Goal: Information Seeking & Learning: Get advice/opinions

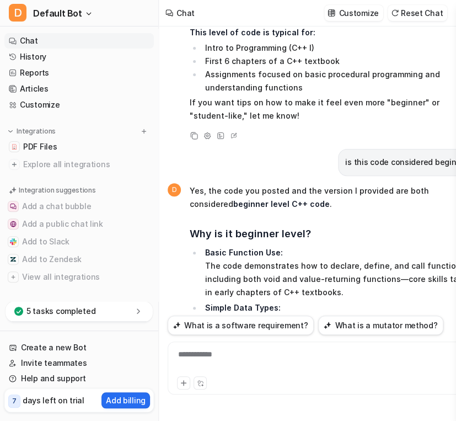
scroll to position [14183, 0]
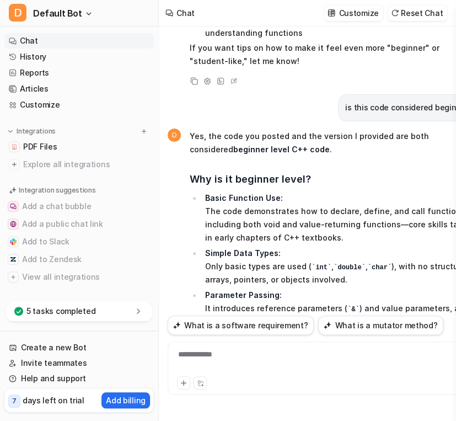
click at [237, 363] on div "**********" at bounding box center [324, 361] width 307 height 25
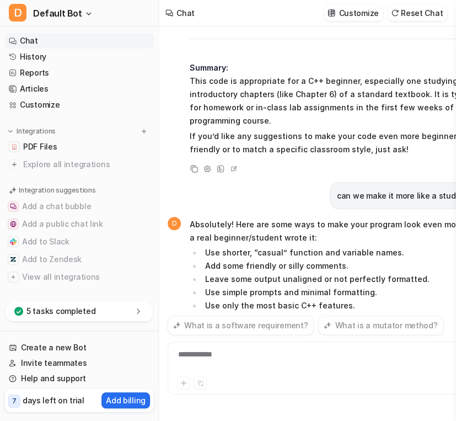
scroll to position [15469, 0]
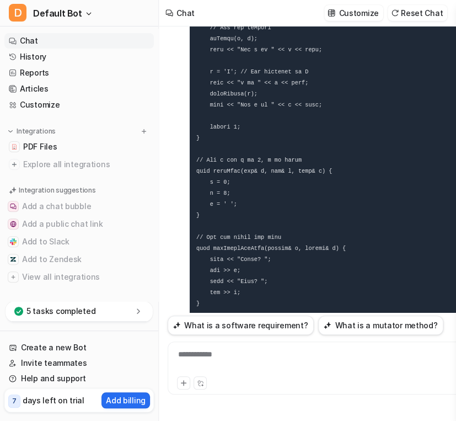
scroll to position [15224, 0]
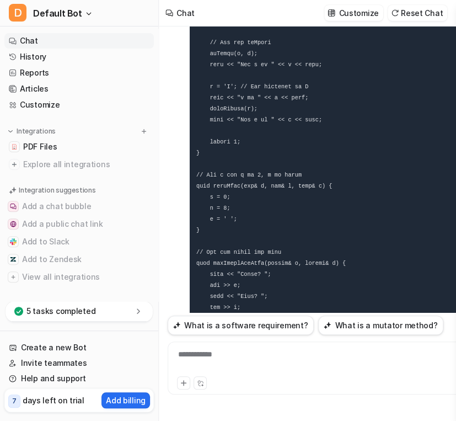
drag, startPoint x: 455, startPoint y: 93, endPoint x: 452, endPoint y: 204, distance: 111.5
click at [452, 204] on pre at bounding box center [335, 203] width 290 height 936
click at [446, 192] on pre at bounding box center [335, 203] width 290 height 936
click at [436, 183] on pre at bounding box center [335, 203] width 290 height 936
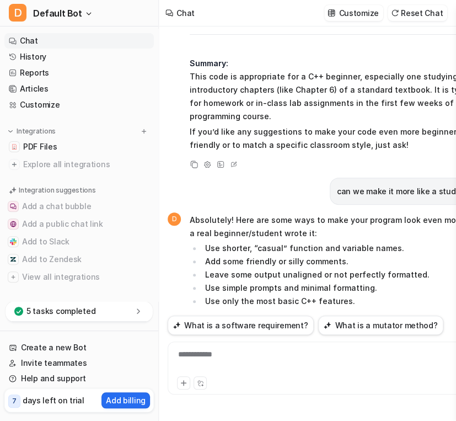
scroll to position [14586, 0]
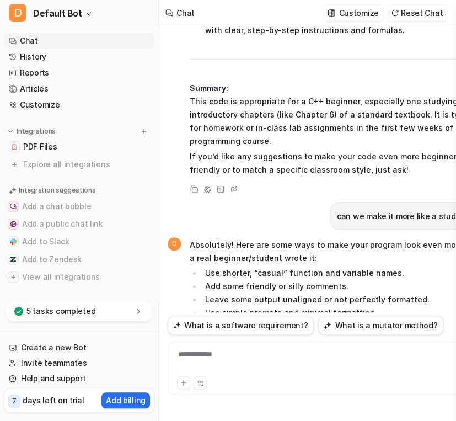
click at [243, 352] on div at bounding box center [324, 361] width 307 height 25
click at [233, 349] on div at bounding box center [324, 361] width 307 height 25
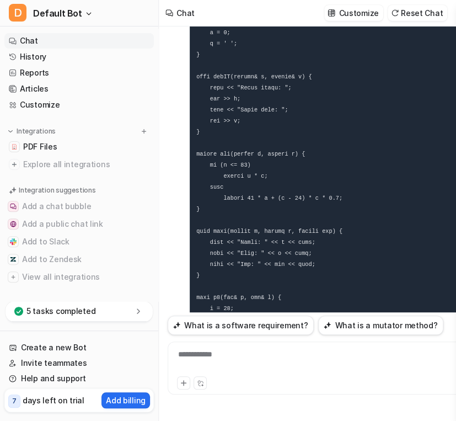
scroll to position [0, 0]
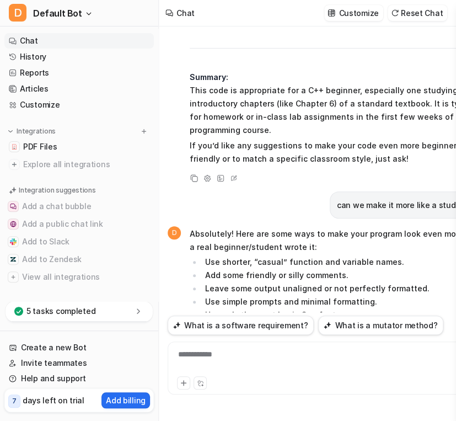
scroll to position [14599, 0]
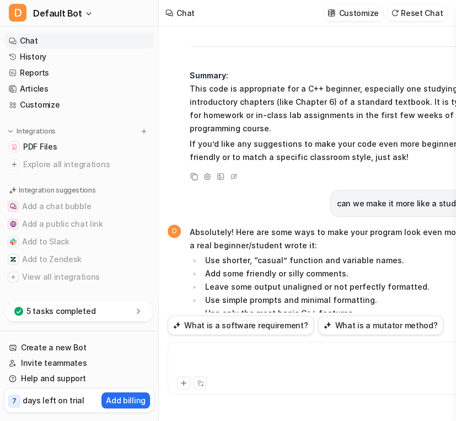
click at [241, 363] on div at bounding box center [324, 361] width 307 height 25
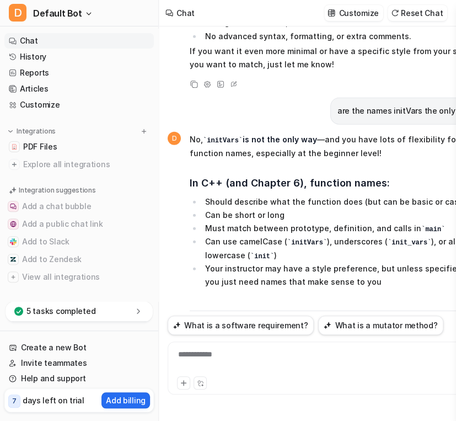
scroll to position [0, 0]
click at [374, 363] on li "initialize" at bounding box center [341, 370] width 278 height 14
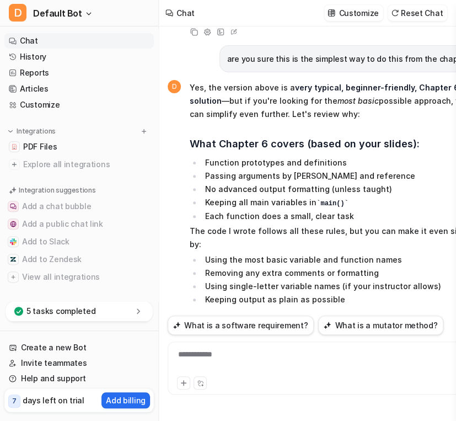
scroll to position [16055, 0]
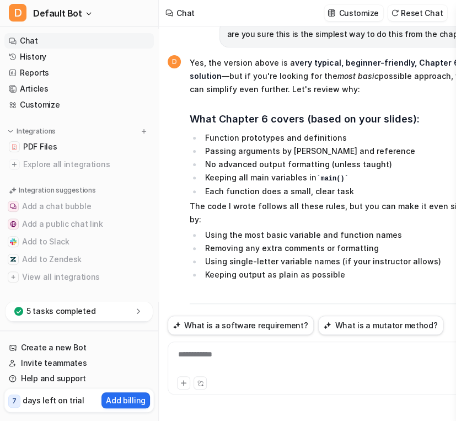
click at [216, 365] on div "**********" at bounding box center [324, 361] width 307 height 25
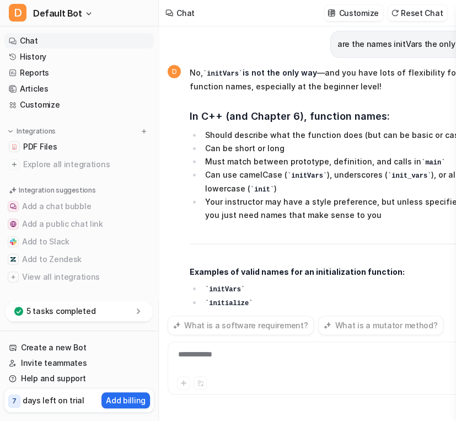
drag, startPoint x: 335, startPoint y: 208, endPoint x: 355, endPoint y: 233, distance: 32.2
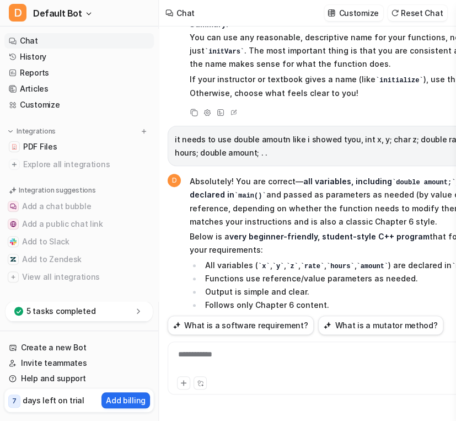
scroll to position [17851, 0]
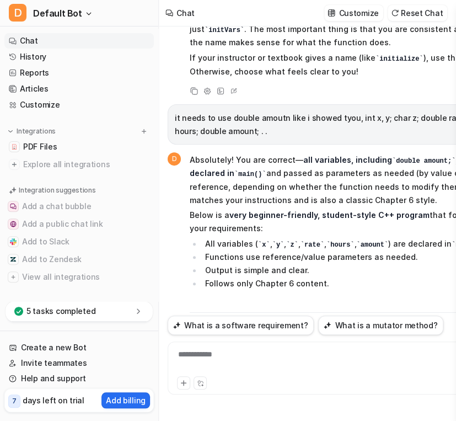
click at [212, 354] on div "**********" at bounding box center [324, 361] width 307 height 25
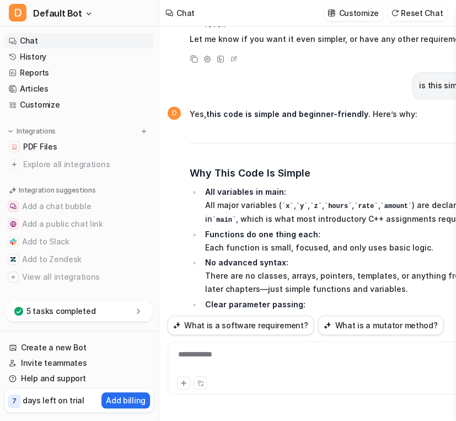
scroll to position [0, 0]
click at [304, 106] on span "Yes, this code is simple and beginner-friendly . Here’s why: Why This Code Is S…" at bounding box center [335, 355] width 290 height 499
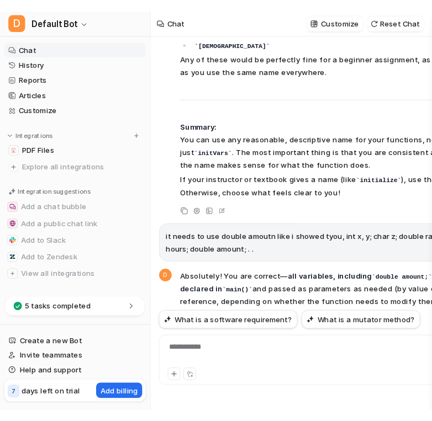
scroll to position [17722, 0]
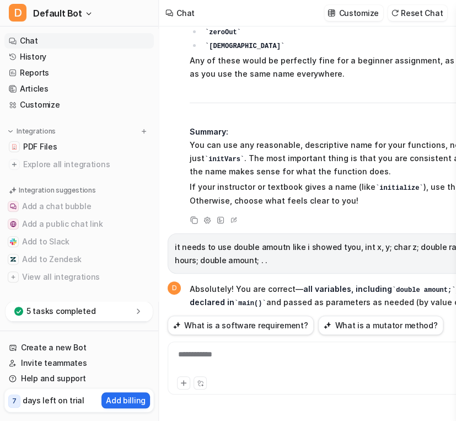
drag, startPoint x: 212, startPoint y: 173, endPoint x: 194, endPoint y: 163, distance: 20.5
copy code "#include <iostream> using namespace std; // Prototypes void initialize(int& x, …"
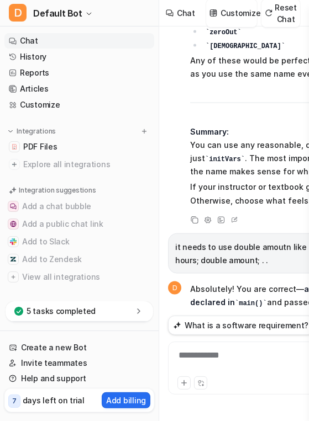
drag, startPoint x: 82, startPoint y: 226, endPoint x: 0, endPoint y: 194, distance: 87.7
click at [0, 194] on html "D Default Bot Chat History Reports Articles Customize Integrations PDF Files Ex…" at bounding box center [154, 210] width 309 height 421
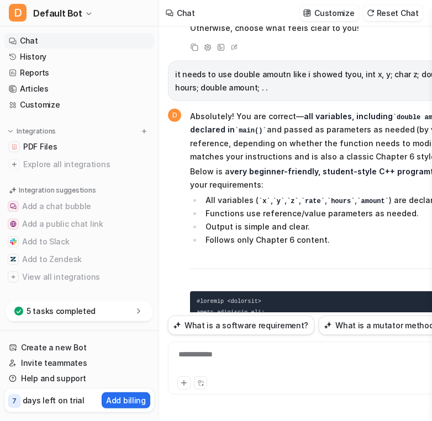
scroll to position [17914, 0]
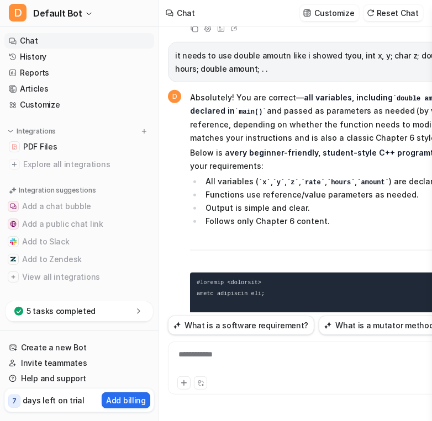
drag, startPoint x: 349, startPoint y: 235, endPoint x: 358, endPoint y: 279, distance: 45.0
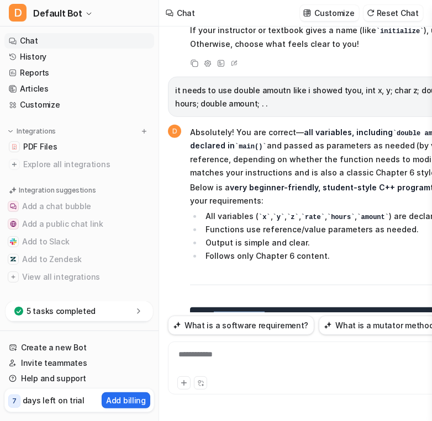
scroll to position [17801, 0]
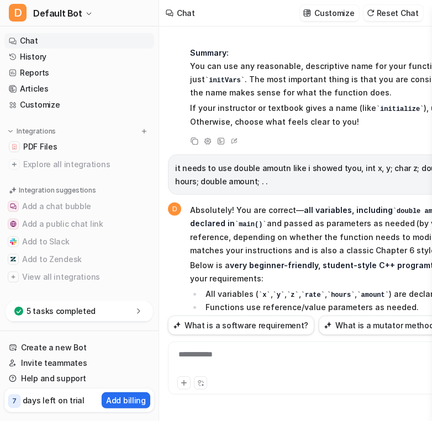
drag, startPoint x: 246, startPoint y: 173, endPoint x: 252, endPoint y: 119, distance: 53.9
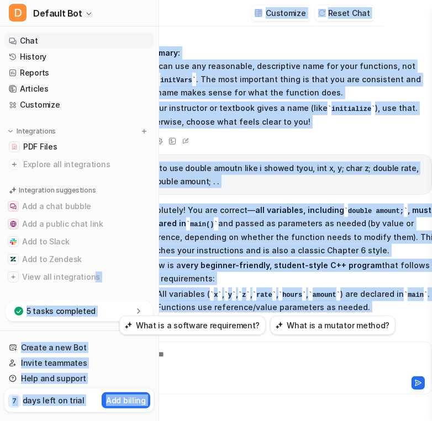
click at [84, 280] on div "D Default Bot Chat History Reports Articles Customize Integrations PDF Files Ex…" at bounding box center [167, 210] width 432 height 421
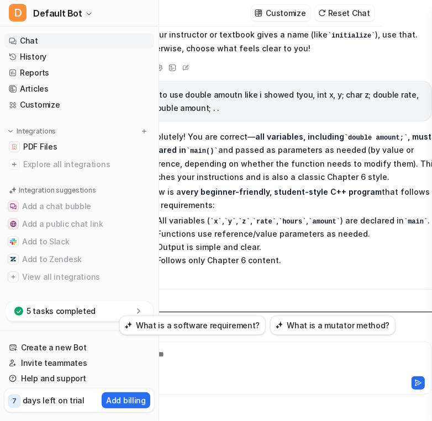
scroll to position [17899, 0]
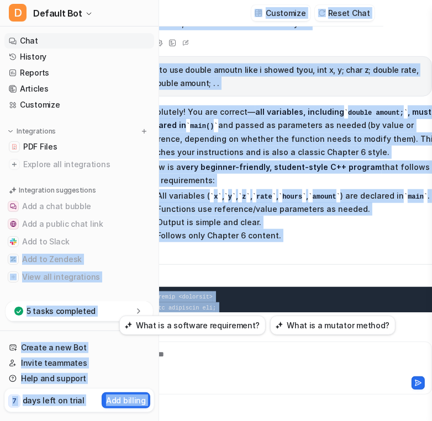
drag, startPoint x: 255, startPoint y: 267, endPoint x: 204, endPoint y: 250, distance: 53.6
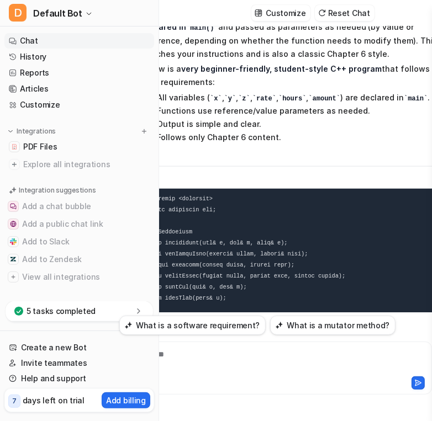
scroll to position [18022, 0]
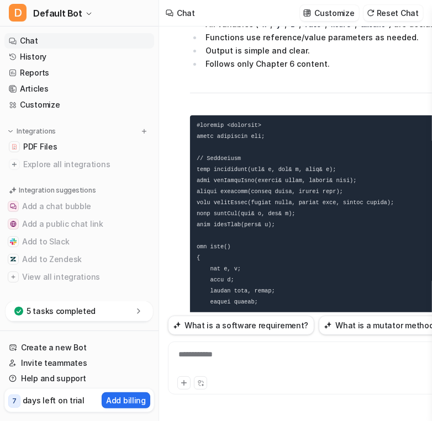
scroll to position [18095, 0]
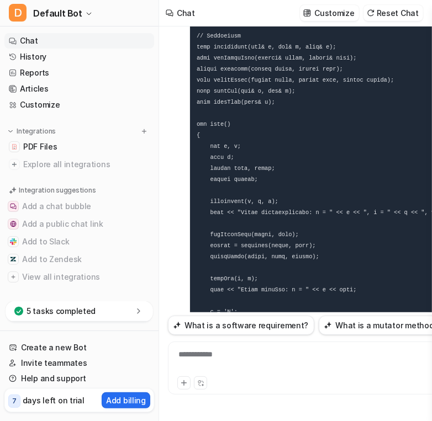
scroll to position [18218, 0]
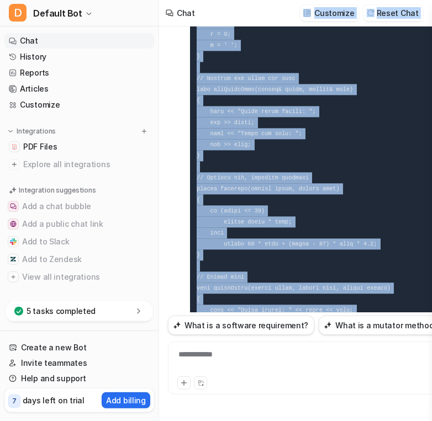
scroll to position [18521, 0]
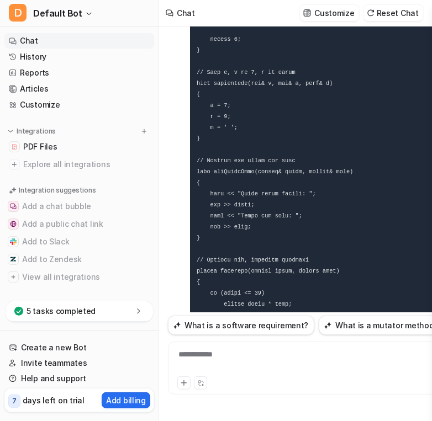
drag, startPoint x: 195, startPoint y: 163, endPoint x: 278, endPoint y: 310, distance: 168.1
click at [278, 310] on pre at bounding box center [346, 149] width 312 height 969
click at [244, 278] on code at bounding box center [345, 150] width 299 height 956
click at [237, 364] on div "**********" at bounding box center [324, 361] width 307 height 25
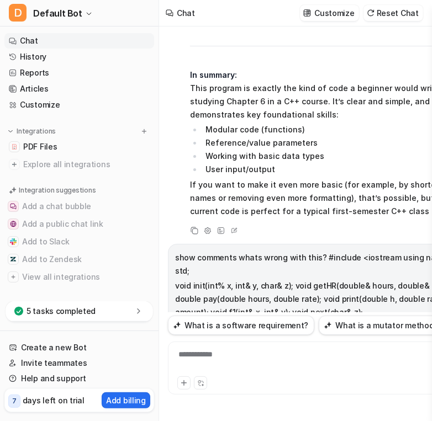
scroll to position [21031, 0]
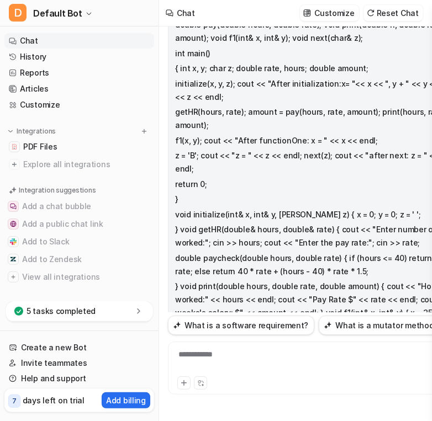
scroll to position [19902, 0]
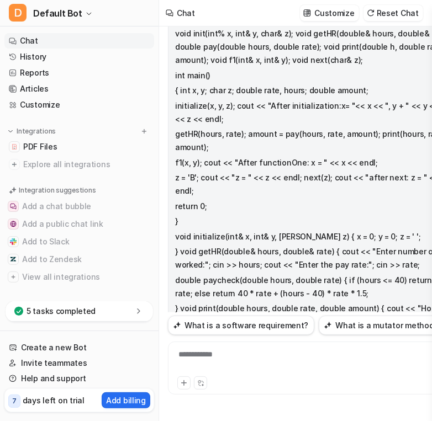
drag, startPoint x: 256, startPoint y: 148, endPoint x: 428, endPoint y: 151, distance: 171.7
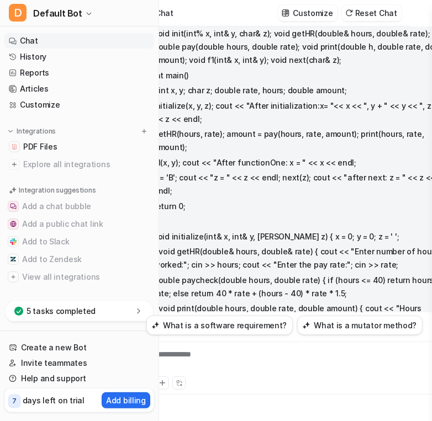
scroll to position [0, 22]
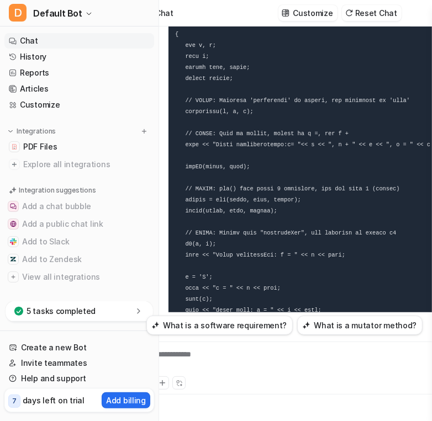
scroll to position [20467, 0]
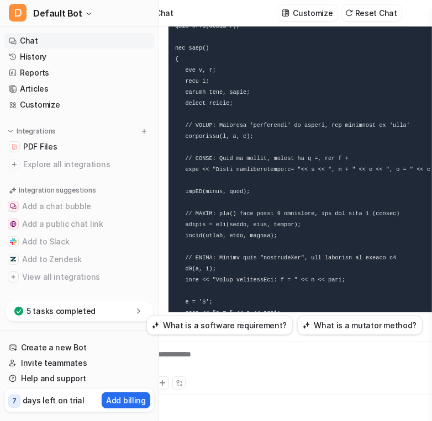
click at [261, 223] on code at bounding box center [317, 379] width 285 height 1000
click at [368, 264] on pre at bounding box center [317, 379] width 299 height 1013
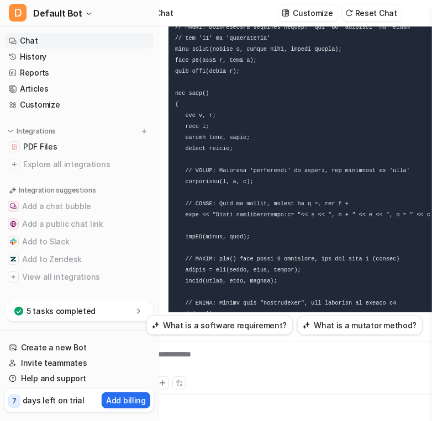
scroll to position [20417, 0]
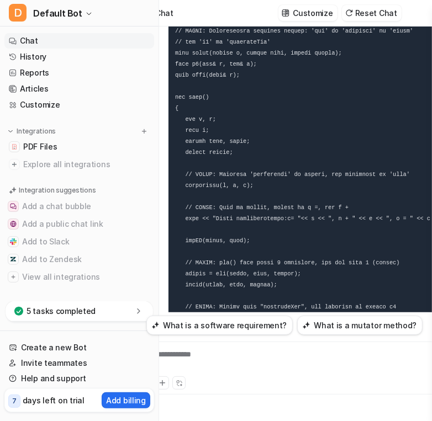
click at [247, 177] on pre at bounding box center [317, 428] width 299 height 1013
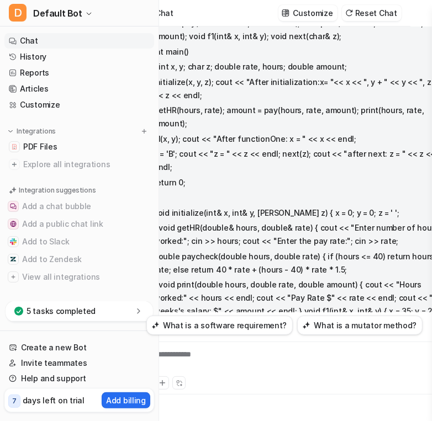
scroll to position [19902, 0]
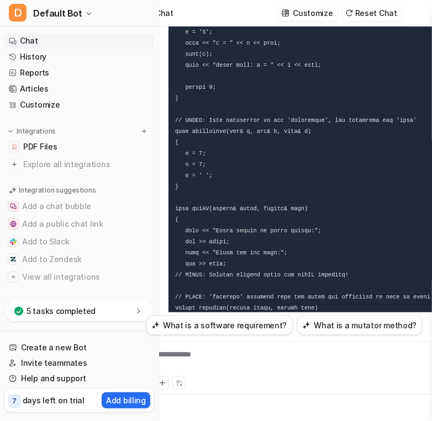
scroll to position [20761, 0]
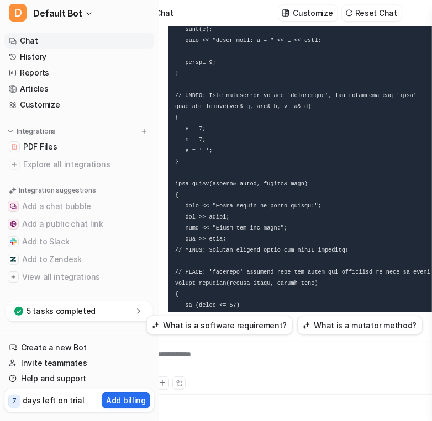
click at [267, 178] on pre at bounding box center [317, 84] width 299 height 1013
click at [238, 214] on pre at bounding box center [317, 84] width 299 height 1013
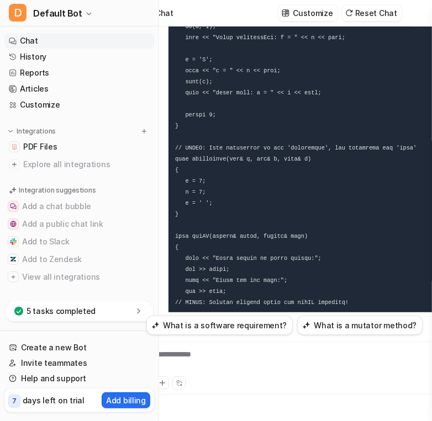
scroll to position [20712, 0]
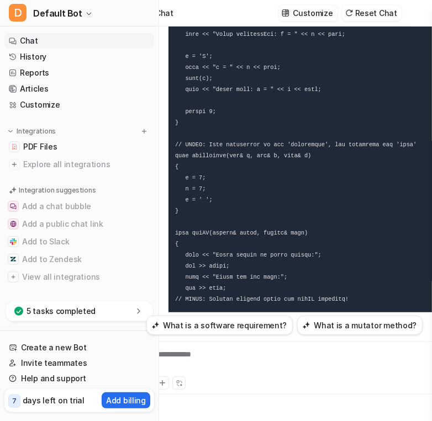
click at [274, 156] on pre at bounding box center [317, 133] width 299 height 1013
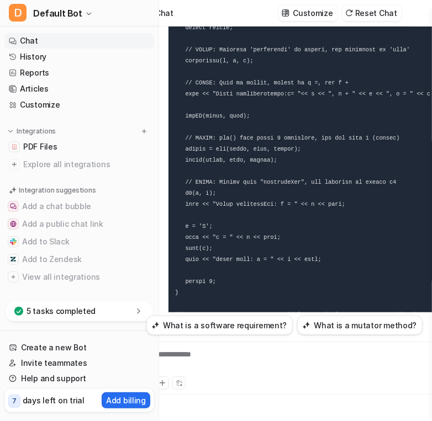
scroll to position [20540, 0]
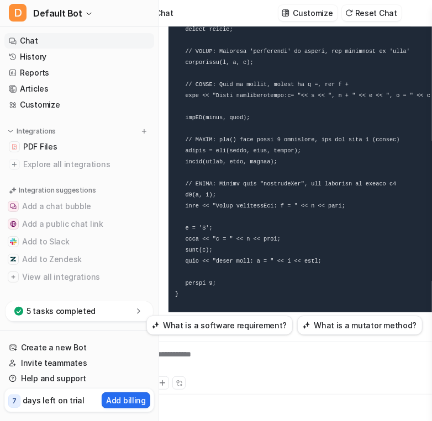
click at [194, 361] on div "**********" at bounding box center [302, 361] width 307 height 25
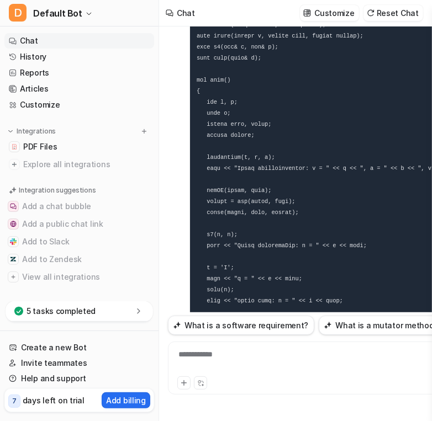
scroll to position [23767, 0]
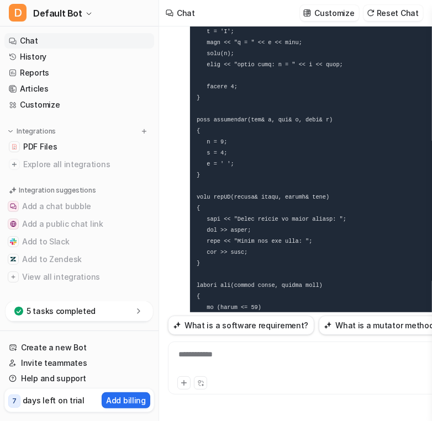
click at [281, 194] on pre at bounding box center [344, 169] width 309 height 892
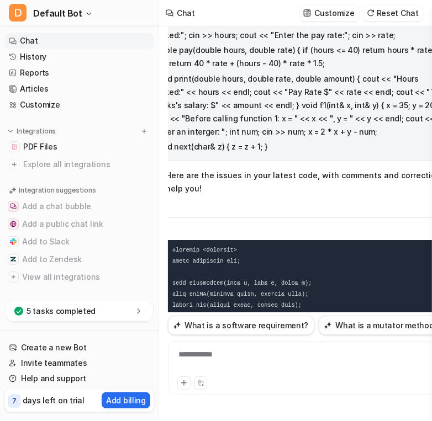
scroll to position [21927, 0]
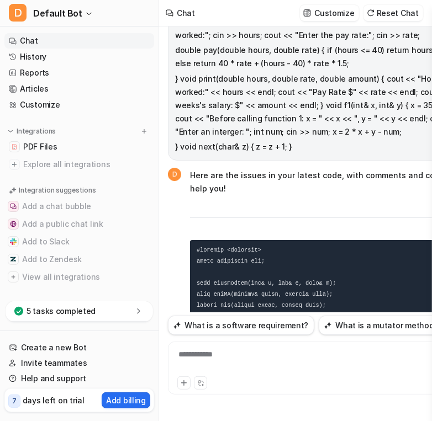
drag, startPoint x: 207, startPoint y: 121, endPoint x: 293, endPoint y: 166, distance: 97.3
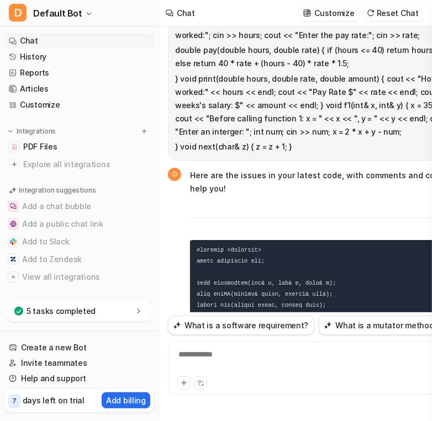
drag, startPoint x: 359, startPoint y: 125, endPoint x: 406, endPoint y: 129, distance: 47.6
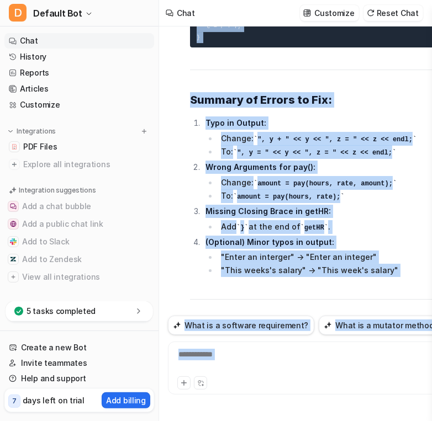
scroll to position [23767, 0]
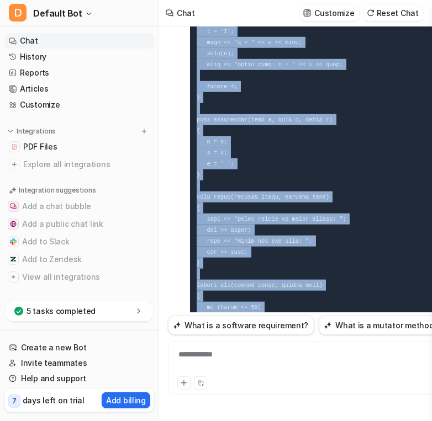
drag, startPoint x: 344, startPoint y: 150, endPoint x: 340, endPoint y: 167, distance: 18.1
click at [341, 165] on pre at bounding box center [344, 169] width 309 height 892
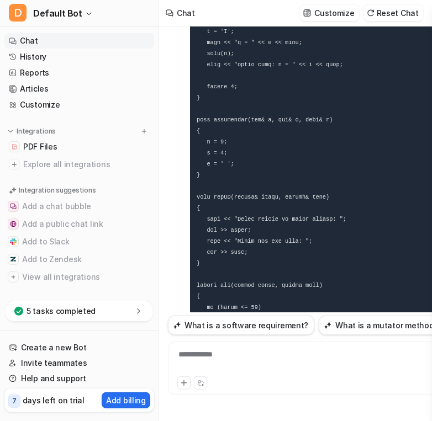
click at [345, 120] on pre at bounding box center [344, 169] width 309 height 892
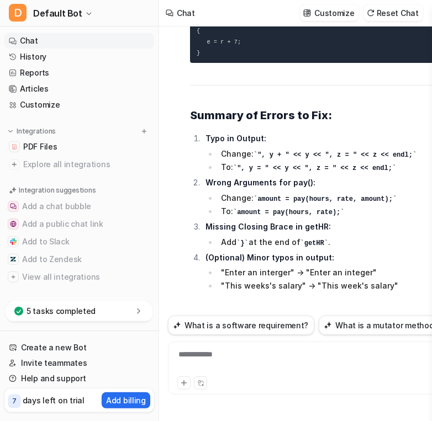
scroll to position [23153, 0]
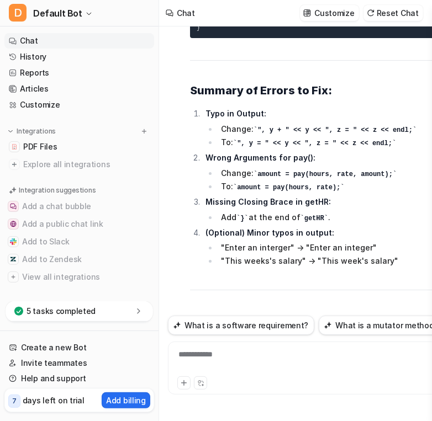
drag, startPoint x: 252, startPoint y: 180, endPoint x: 257, endPoint y: 248, distance: 68.0
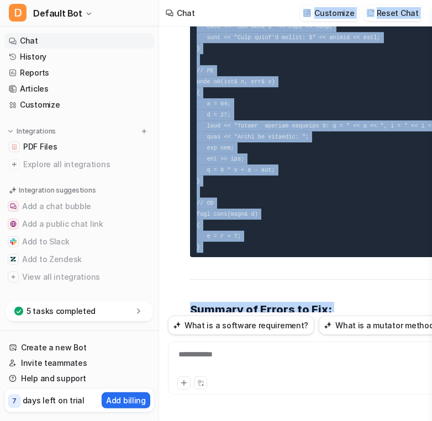
scroll to position [22788, 0]
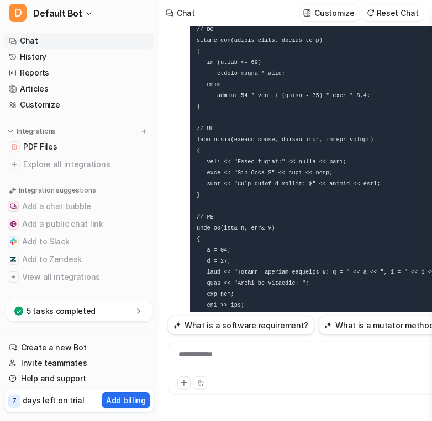
drag, startPoint x: 252, startPoint y: 184, endPoint x: 238, endPoint y: 82, distance: 103.0
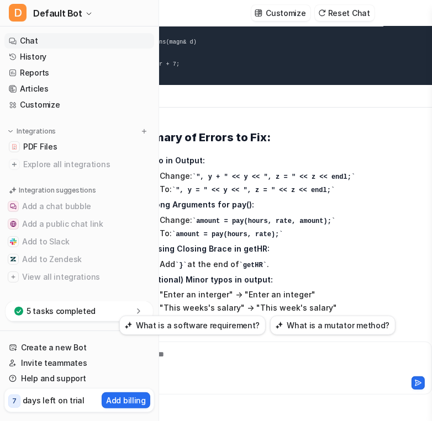
scroll to position [23106, 9]
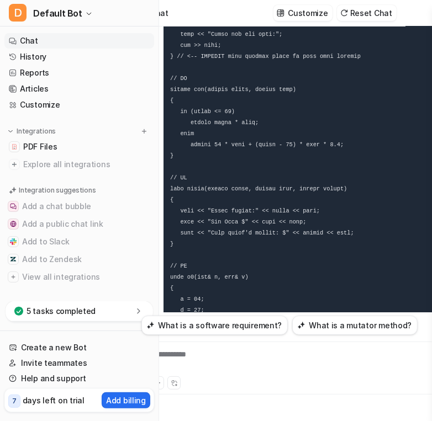
scroll to position [9, 24]
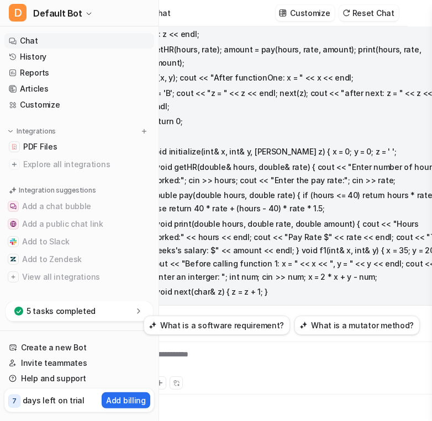
click at [210, 364] on div "**********" at bounding box center [299, 361] width 307 height 25
drag, startPoint x: 210, startPoint y: 364, endPoint x: 177, endPoint y: 429, distance: 73.3
click at [119, 350] on div "D Default Bot Chat History Reports Articles Customize Integrations PDF Files Ex…" at bounding box center [192, 210] width 432 height 421
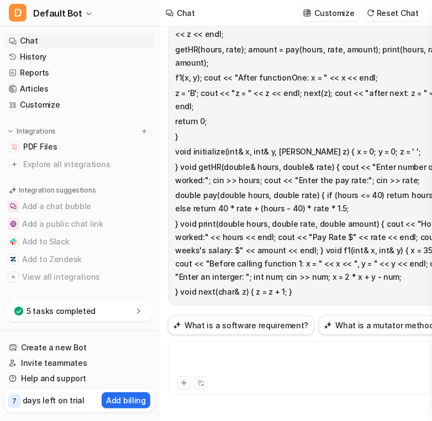
click at [199, 355] on div at bounding box center [324, 361] width 307 height 25
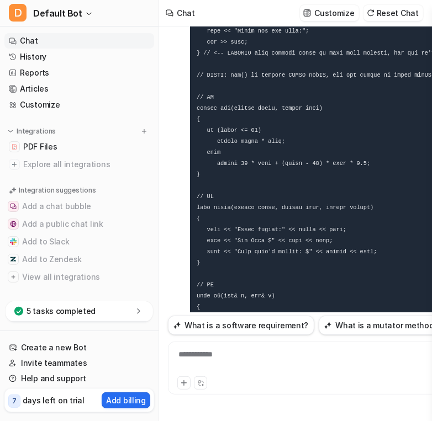
scroll to position [25607, 0]
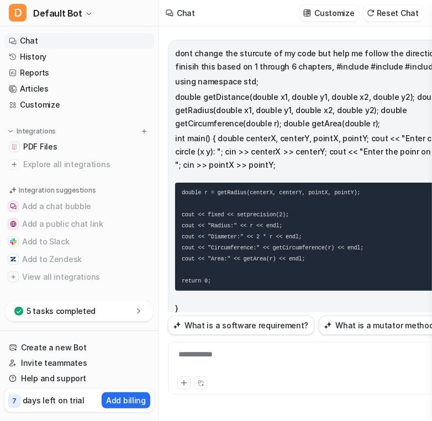
scroll to position [25607, 0]
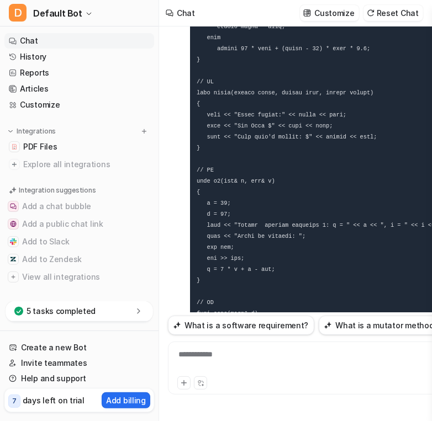
click at [231, 362] on div at bounding box center [324, 361] width 307 height 25
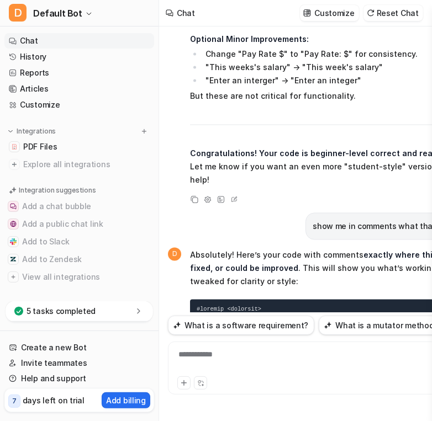
scroll to position [26103, 0]
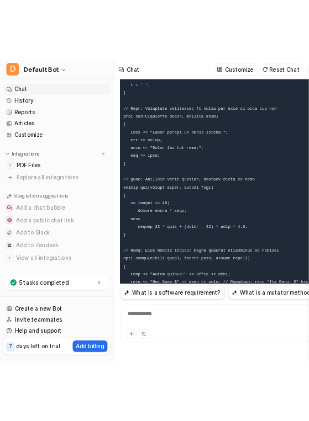
scroll to position [26913, 24]
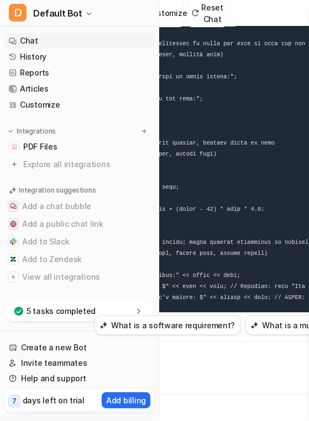
scroll to position [9, 98]
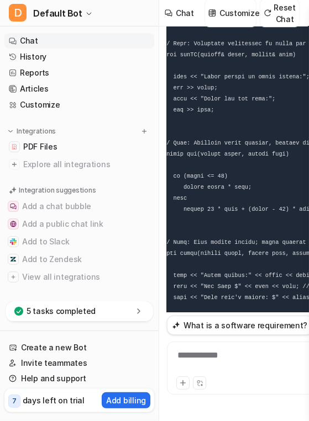
scroll to position [9, 24]
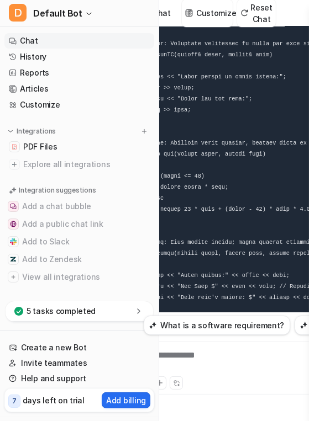
click at [180, 354] on div "**********" at bounding box center [299, 361] width 307 height 25
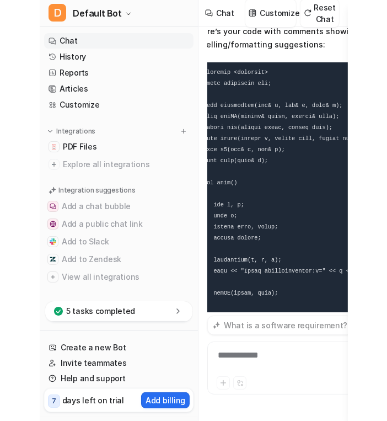
scroll to position [28542, 34]
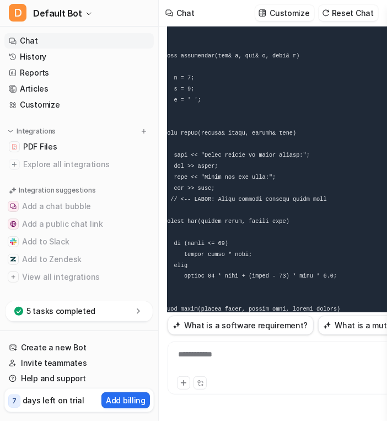
click at [217, 358] on div "**********" at bounding box center [324, 361] width 307 height 25
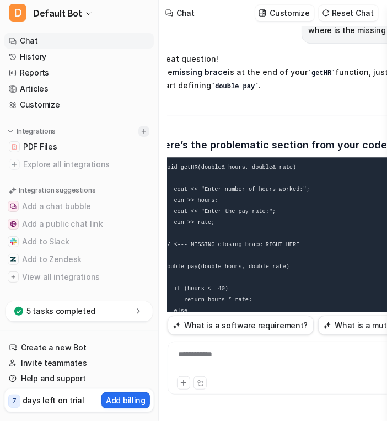
scroll to position [29261, 0]
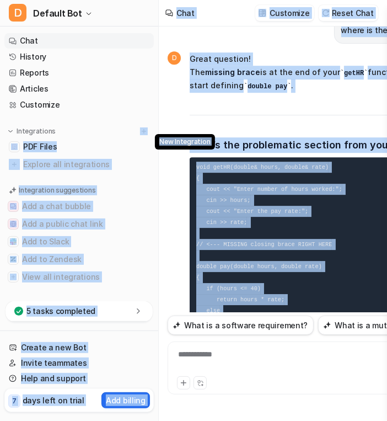
drag, startPoint x: 265, startPoint y: 142, endPoint x: 195, endPoint y: 136, distance: 69.8
click at [157, 133] on div "D Default Bot Chat History Reports Articles Customize Integrations PDF Files Ex…" at bounding box center [193, 210] width 387 height 421
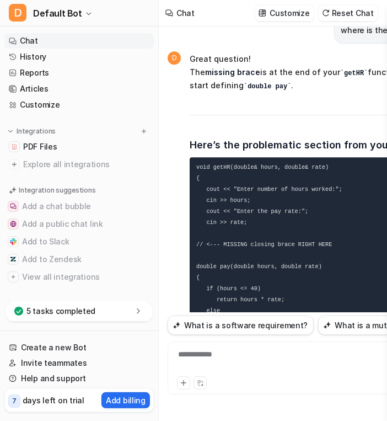
click at [210, 357] on div "**********" at bounding box center [324, 361] width 307 height 25
click at [210, 357] on div at bounding box center [324, 361] width 307 height 25
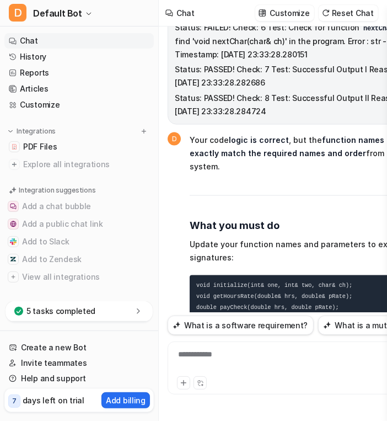
scroll to position [30205, 0]
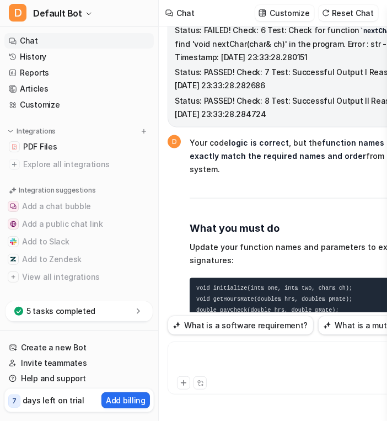
click at [240, 354] on div at bounding box center [324, 361] width 307 height 25
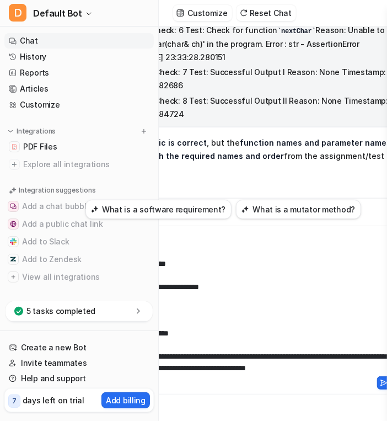
scroll to position [530, 0]
click at [349, 359] on div at bounding box center [241, 303] width 307 height 141
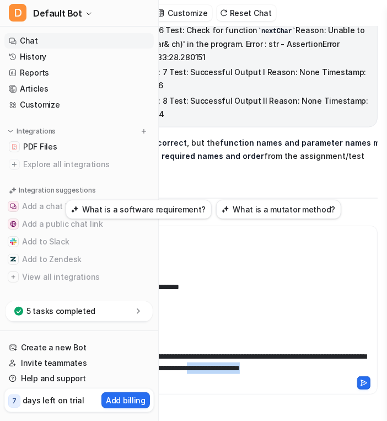
drag, startPoint x: 349, startPoint y: 359, endPoint x: 396, endPoint y: 363, distance: 47.1
click at [285, 363] on html "D Default Bot Chat History Reports Articles Customize Integrations PDF Files Ex…" at bounding box center [91, 210] width 387 height 421
click at [360, 353] on div at bounding box center [221, 303] width 307 height 141
drag, startPoint x: 365, startPoint y: 355, endPoint x: 367, endPoint y: 371, distance: 16.2
click at [367, 371] on div at bounding box center [221, 303] width 307 height 141
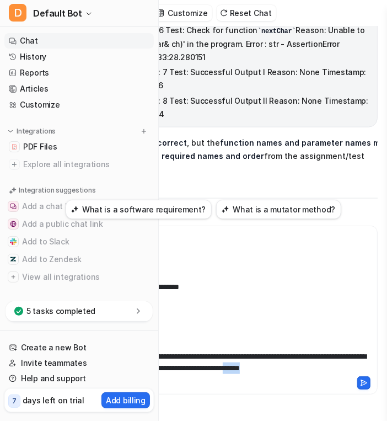
click at [370, 359] on div at bounding box center [221, 303] width 307 height 141
drag, startPoint x: 353, startPoint y: 362, endPoint x: 141, endPoint y: 351, distance: 212.2
click at [141, 351] on div "D Default Bot Chat History Reports Articles Customize Integrations PDF Files Ex…" at bounding box center [91, 210] width 387 height 421
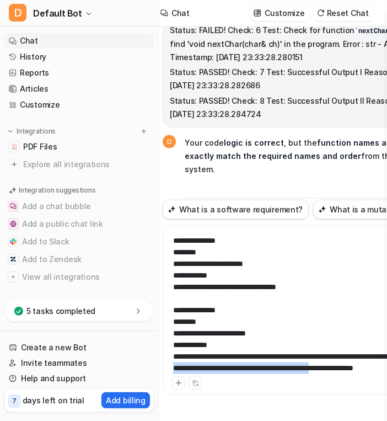
scroll to position [9, 0]
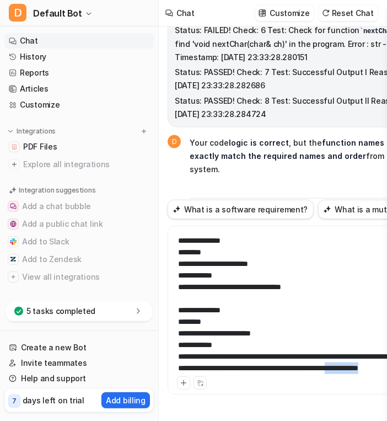
drag, startPoint x: 235, startPoint y: 369, endPoint x: 173, endPoint y: 373, distance: 61.4
click at [173, 373] on div at bounding box center [324, 303] width 307 height 141
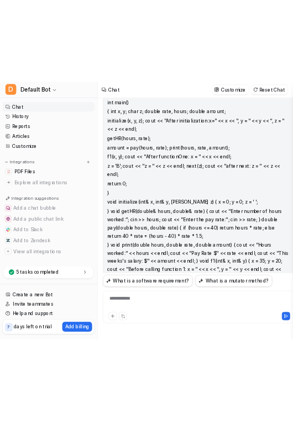
scroll to position [32136, 0]
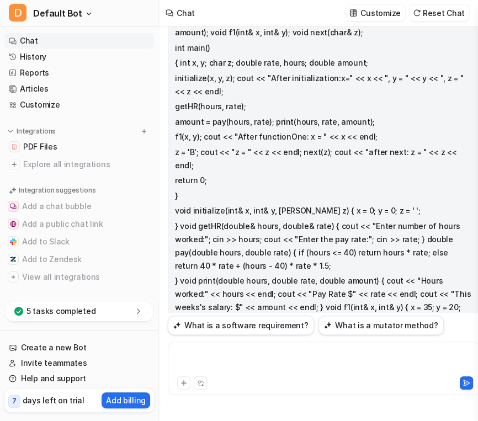
click at [230, 366] on div at bounding box center [324, 361] width 307 height 25
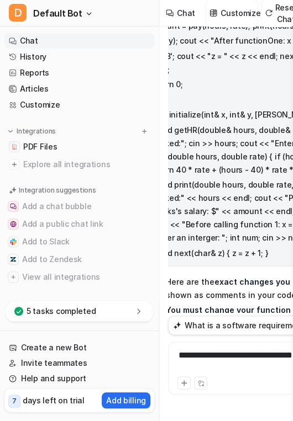
scroll to position [32234, 24]
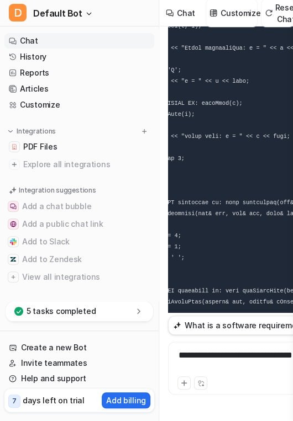
scroll to position [0, 0]
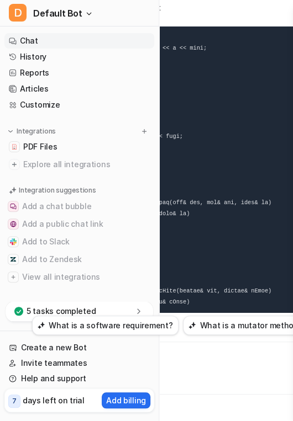
scroll to position [9, 187]
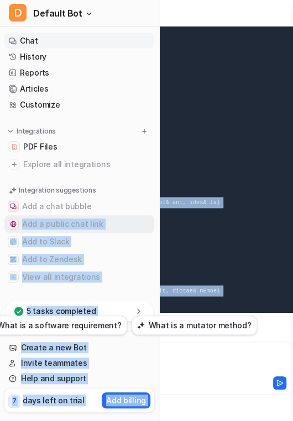
drag, startPoint x: 241, startPoint y: 244, endPoint x: 113, endPoint y: 222, distance: 129.9
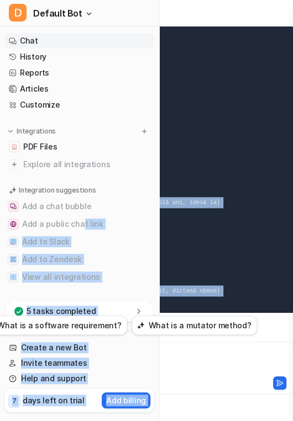
click at [226, 233] on pre at bounding box center [139, 214] width 323 height 1102
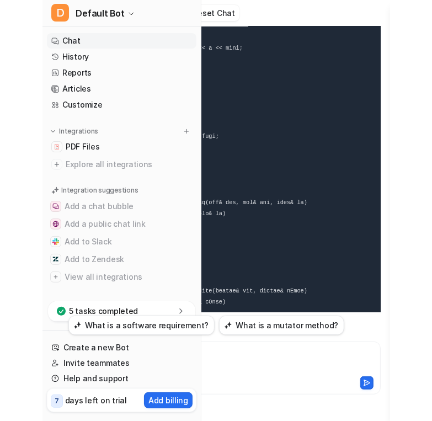
scroll to position [9, 57]
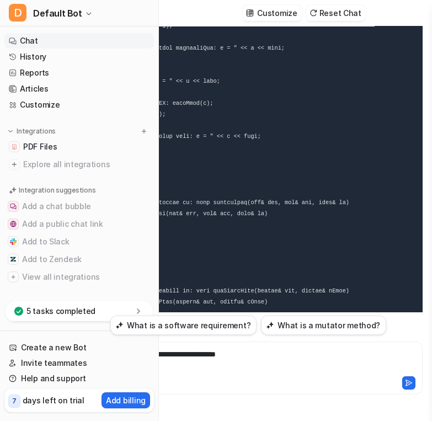
click at [175, 242] on pre at bounding box center [269, 214] width 323 height 1102
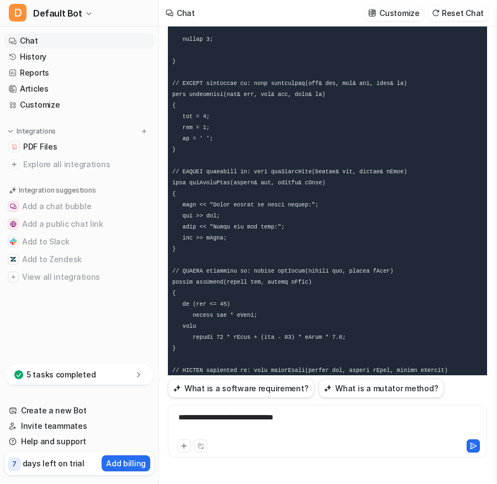
scroll to position [32971, 24]
click at [240, 277] on code at bounding box center [357, 94] width 370 height 1088
click at [152, 176] on nav "Chat History Reports Articles Customize Integrations PDF Files Explore all inte…" at bounding box center [79, 197] width 158 height 336
click at [247, 116] on pre at bounding box center [327, 95] width 323 height 1102
click at [233, 71] on pre at bounding box center [327, 95] width 323 height 1102
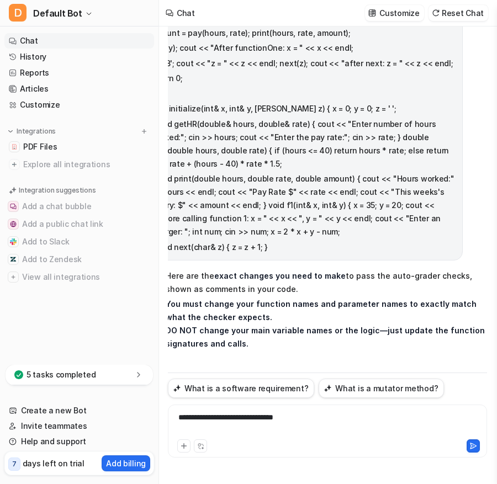
scroll to position [32159, 24]
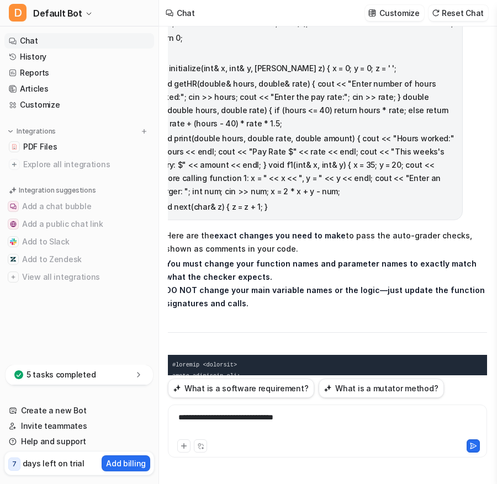
drag, startPoint x: 355, startPoint y: 174, endPoint x: 278, endPoint y: 279, distance: 130.6
drag, startPoint x: 415, startPoint y: 196, endPoint x: 390, endPoint y: 324, distance: 129.9
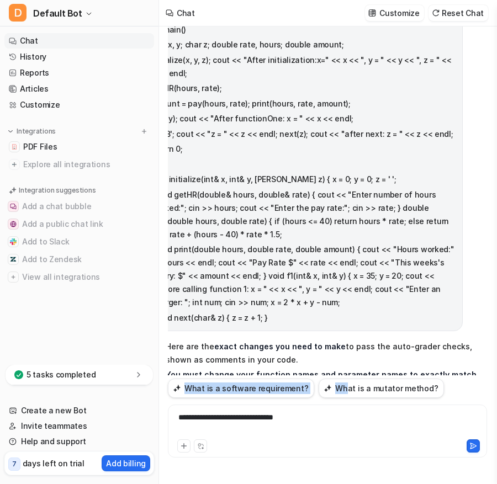
scroll to position [32156, 24]
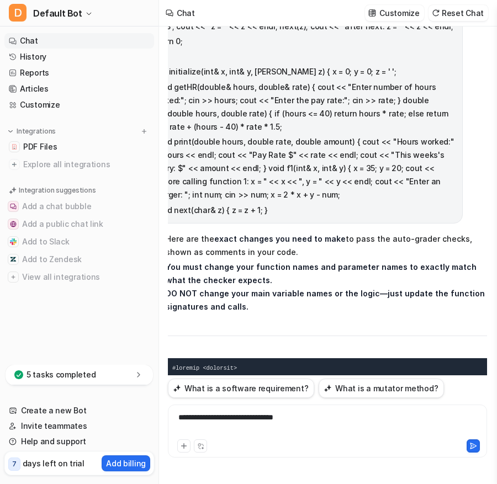
drag, startPoint x: 337, startPoint y: 314, endPoint x: 310, endPoint y: 281, distance: 42.8
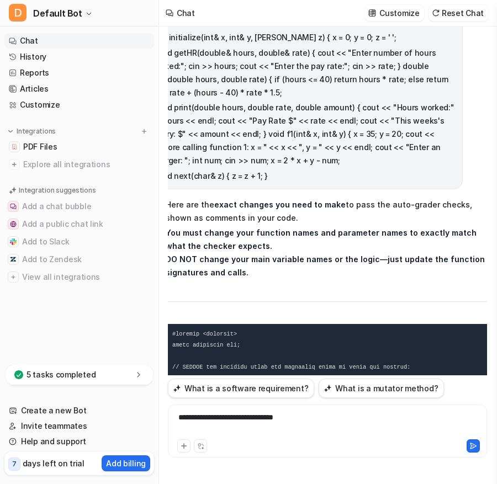
scroll to position [32211, 24]
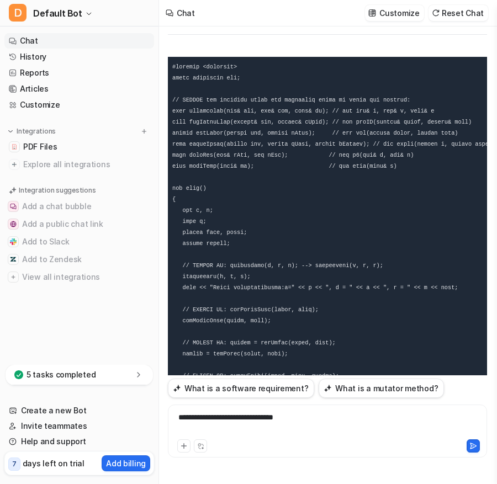
scroll to position [32460, 24]
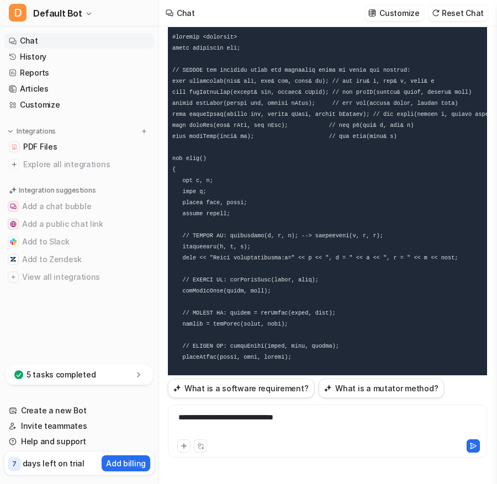
scroll to position [32515, 24]
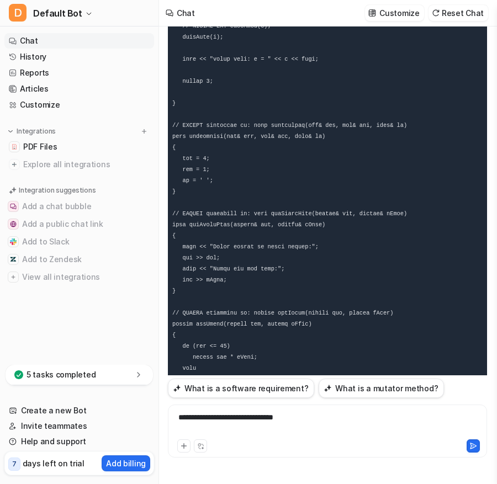
scroll to position [32956, 24]
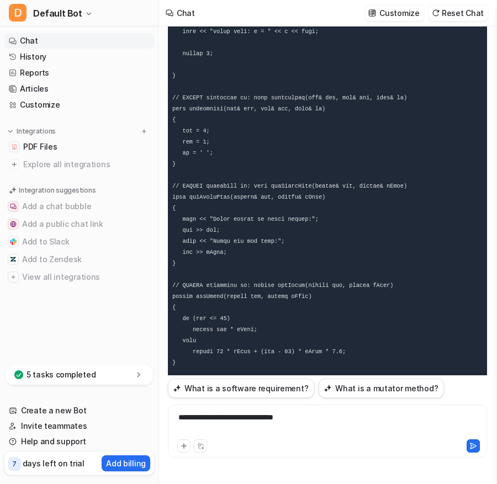
click at [431, 245] on pre at bounding box center [327, 109] width 323 height 1102
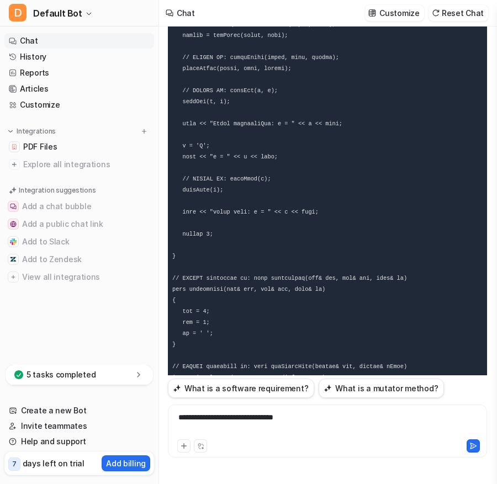
scroll to position [32763, 24]
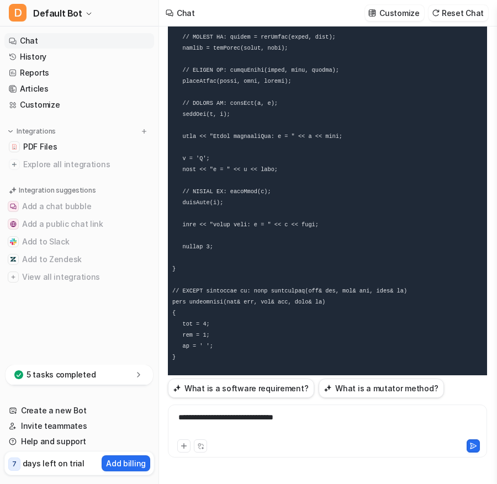
click at [315, 195] on pre at bounding box center [327, 302] width 323 height 1102
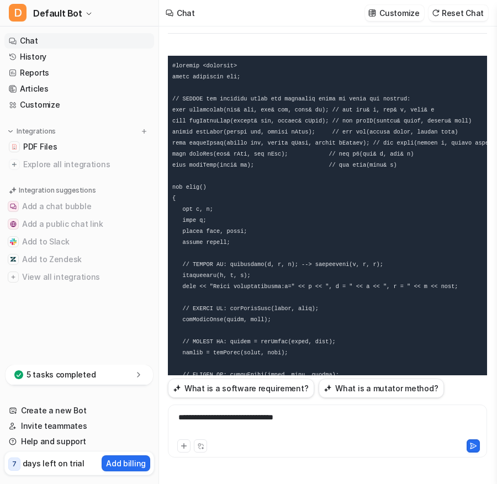
scroll to position [32460, 24]
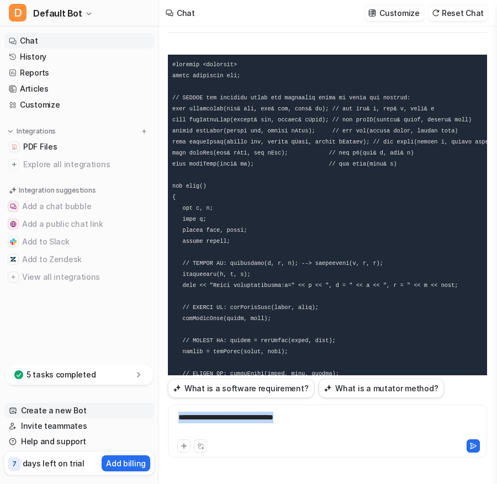
drag, startPoint x: 325, startPoint y: 418, endPoint x: 107, endPoint y: 415, distance: 218.6
click at [107, 415] on div "D Default Bot Chat History Reports Articles Customize Integrations PDF Files Ex…" at bounding box center [248, 242] width 497 height 484
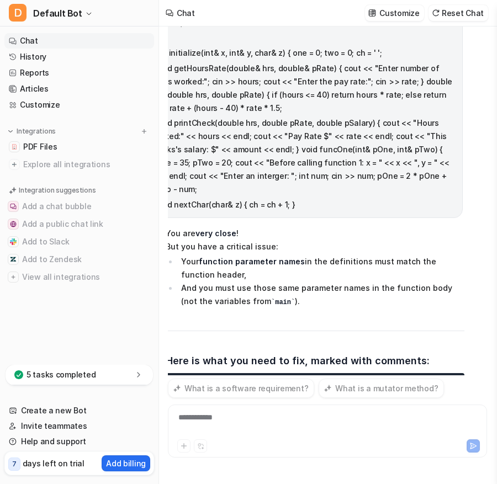
scroll to position [34755, 24]
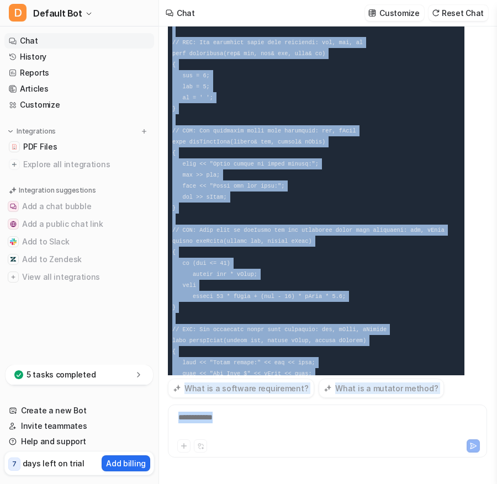
click at [295, 293] on span "You are very close ! But you have a critical issue: Your function parameter nam…" at bounding box center [315, 64] width 299 height 1199
click at [287, 257] on span "You are very close ! But you have a critical issue: Your function parameter nam…" at bounding box center [315, 64] width 299 height 1199
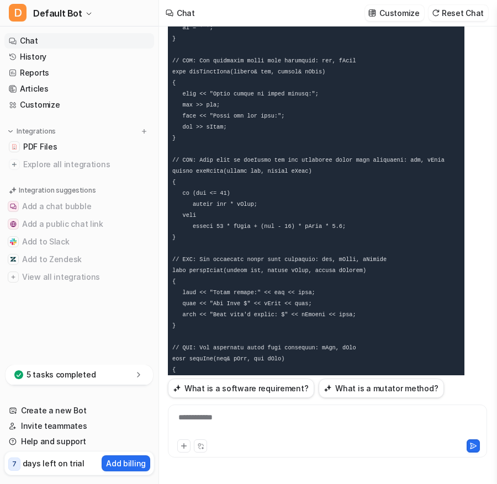
scroll to position [34825, 0]
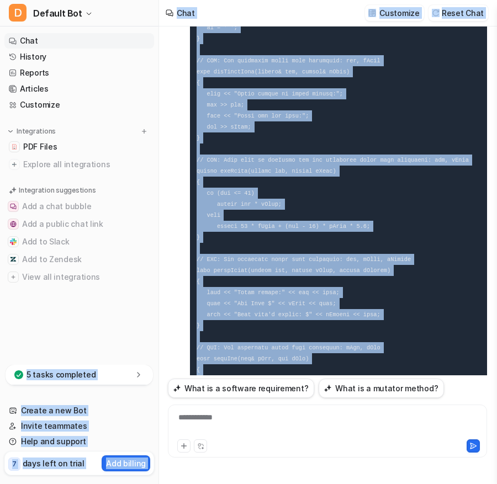
drag, startPoint x: 201, startPoint y: 302, endPoint x: 154, endPoint y: 294, distance: 47.5
click at [154, 294] on div "D Default Bot Chat History Reports Articles Customize Integrations PDF Files Ex…" at bounding box center [248, 242] width 497 height 484
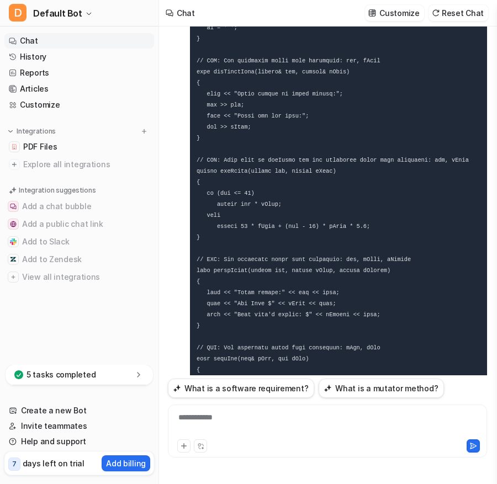
click at [271, 421] on div "**********" at bounding box center [328, 424] width 314 height 25
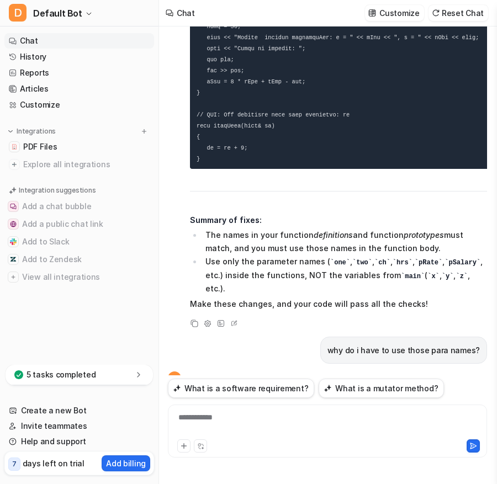
scroll to position [35382, 0]
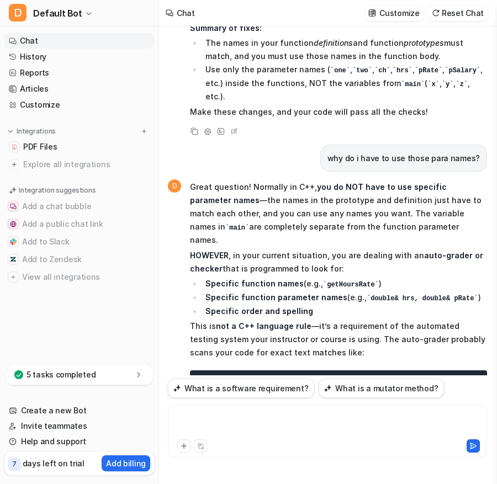
click at [217, 420] on div at bounding box center [328, 424] width 314 height 25
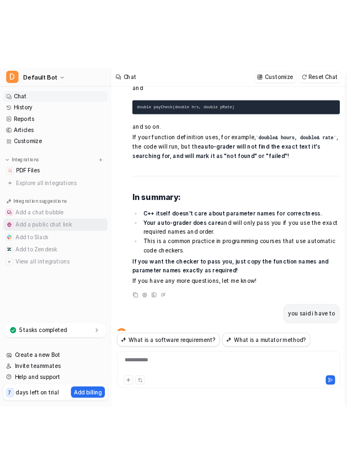
scroll to position [35894, 0]
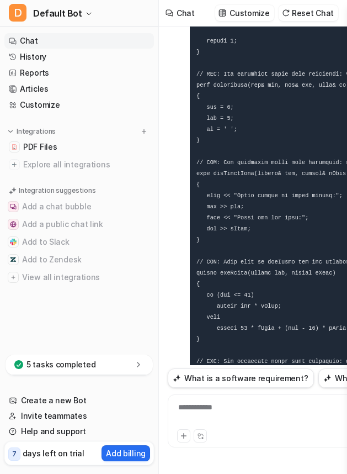
scroll to position [34818, 0]
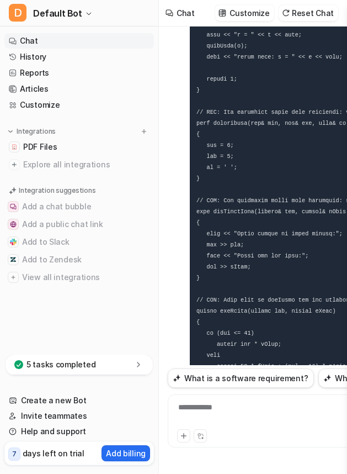
drag, startPoint x: 243, startPoint y: 330, endPoint x: 256, endPoint y: 328, distance: 12.2
click at [256, 328] on pre at bounding box center [339, 178] width 299 height 991
click at [205, 411] on div "**********" at bounding box center [324, 420] width 312 height 53
click at [217, 419] on div at bounding box center [324, 413] width 307 height 25
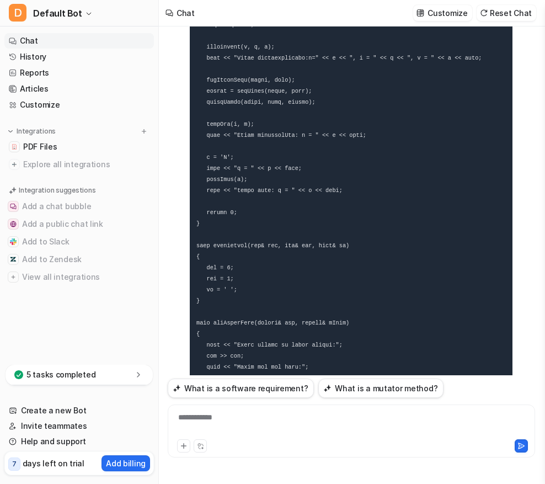
scroll to position [36531, 0]
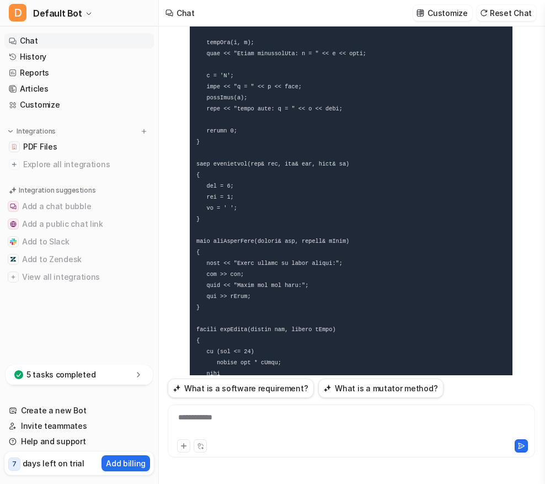
click at [357, 346] on div "D Certainly! Here’s your code, fully fixed to match the required function names…" at bounding box center [340, 215] width 345 height 975
click at [245, 299] on pre at bounding box center [351, 214] width 323 height 892
click at [259, 421] on div "**********" at bounding box center [352, 424] width 362 height 25
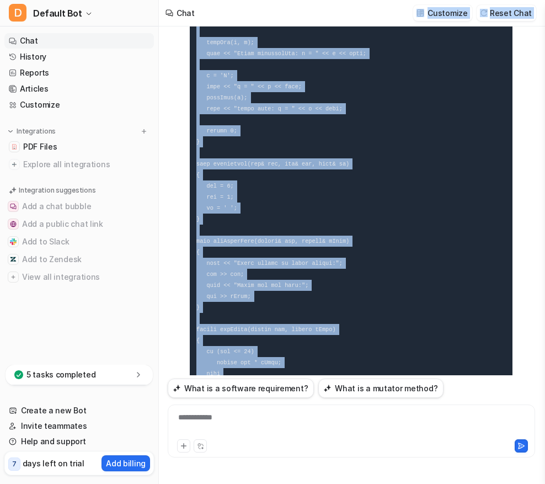
scroll to position [36401, 0]
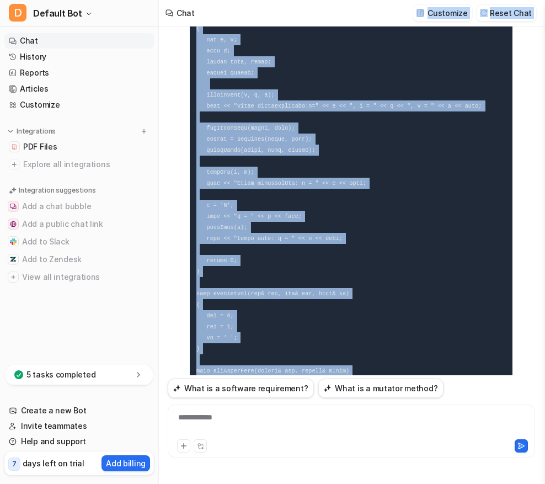
drag, startPoint x: 323, startPoint y: 160, endPoint x: 291, endPoint y: 12, distance: 151.3
click at [291, 12] on div "Chat Customize Reset Chat dont change the sturcute of my code but help me follo…" at bounding box center [272, 242] width 545 height 484
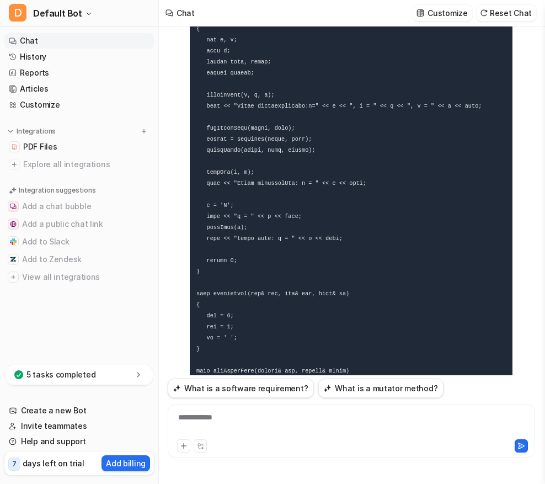
click at [265, 306] on pre at bounding box center [351, 343] width 323 height 892
drag, startPoint x: 381, startPoint y: 310, endPoint x: 406, endPoint y: 394, distance: 86.8
click at [406, 394] on div "dont change the sturcute of my code but help me follow the directions for finis…" at bounding box center [352, 241] width 368 height 431
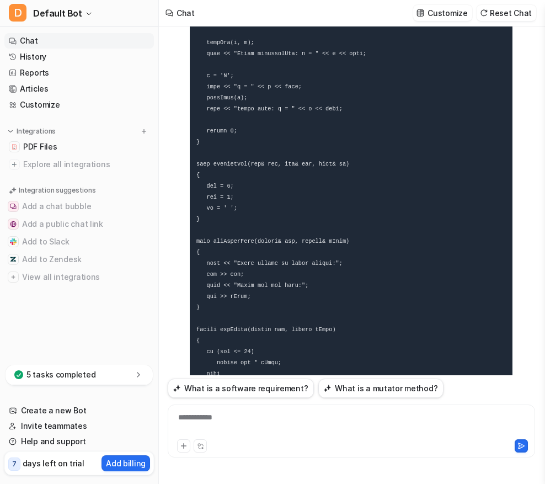
drag, startPoint x: 375, startPoint y: 290, endPoint x: 367, endPoint y: 347, distance: 57.4
click at [367, 347] on div "D Certainly! Here’s your code, fully fixed to match the required function names…" at bounding box center [340, 215] width 345 height 975
click at [301, 301] on pre at bounding box center [351, 214] width 323 height 892
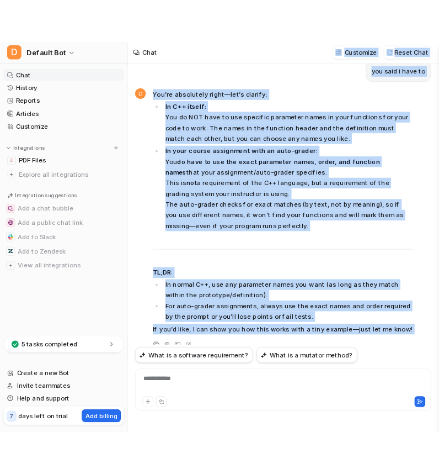
scroll to position [35745, 0]
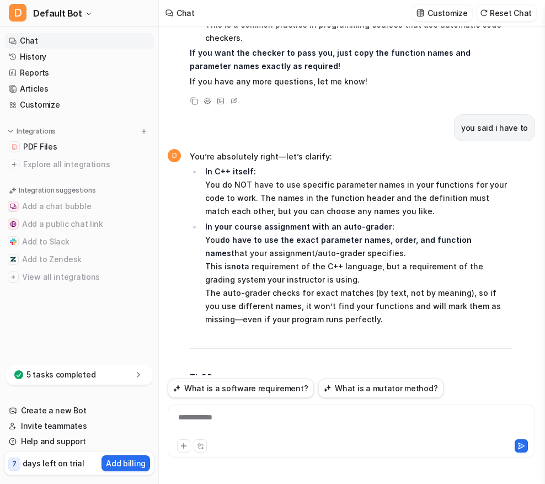
drag, startPoint x: 241, startPoint y: 304, endPoint x: 192, endPoint y: 221, distance: 96.3
copy code "#include <iostream> using namespace std; void initialize(int& one, int& two, ch…"
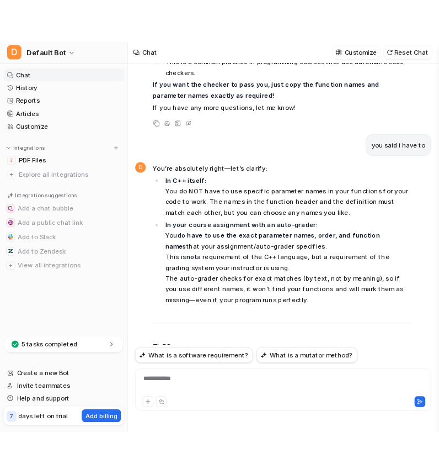
scroll to position [36116, 0]
